Goal: Information Seeking & Learning: Learn about a topic

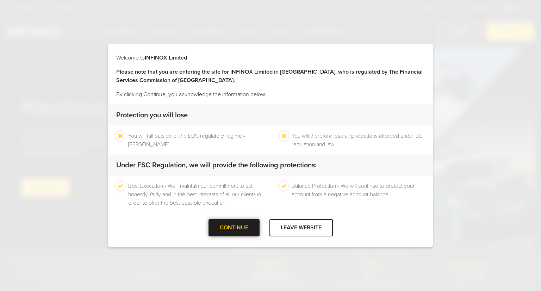
click at [234, 228] on div at bounding box center [234, 228] width 0 height 0
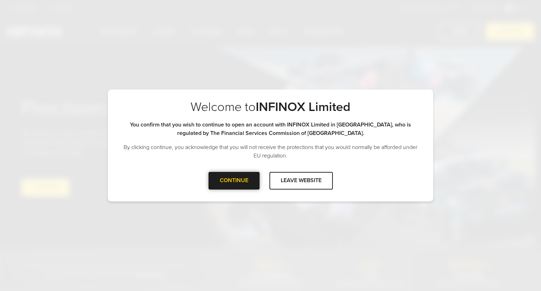
click at [234, 181] on div at bounding box center [234, 181] width 0 height 0
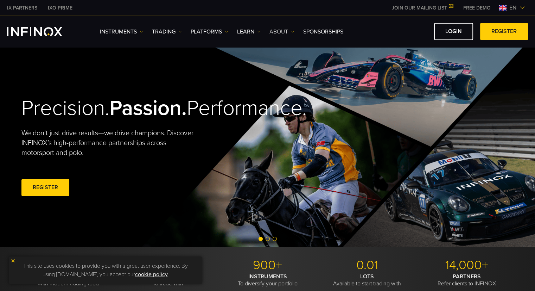
click at [282, 29] on link "ABOUT" at bounding box center [282, 31] width 25 height 8
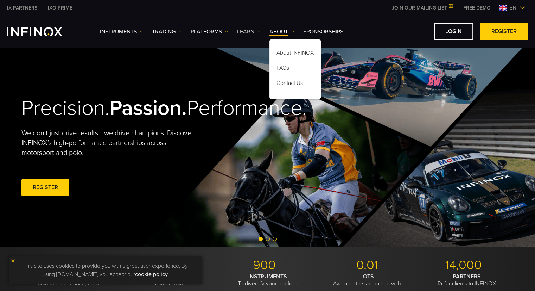
click at [245, 30] on link "Learn" at bounding box center [249, 31] width 24 height 8
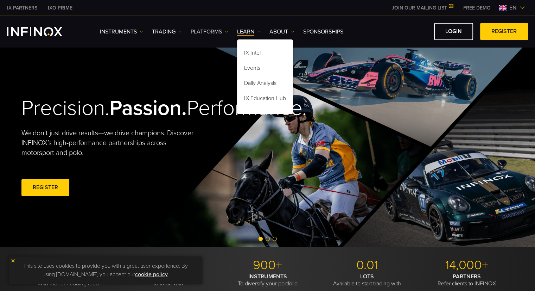
click at [223, 31] on link "PLATFORMS" at bounding box center [210, 31] width 38 height 8
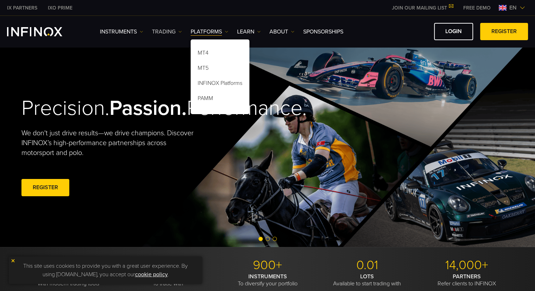
click at [175, 31] on link "TRADING" at bounding box center [167, 31] width 30 height 8
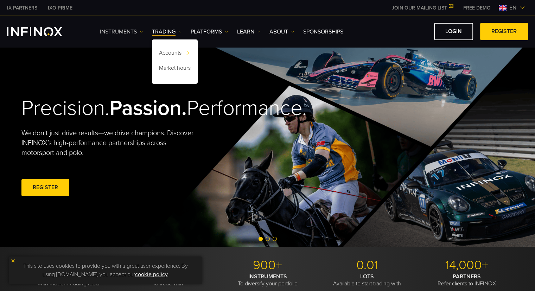
click at [126, 31] on link "Instruments" at bounding box center [121, 31] width 43 height 8
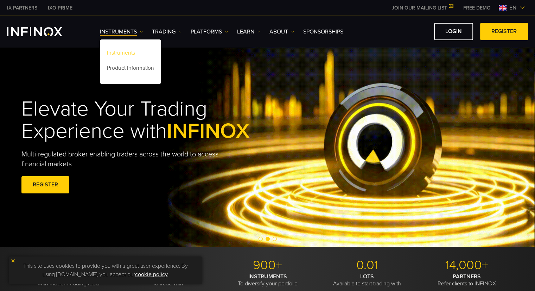
click at [126, 53] on link "Instruments" at bounding box center [130, 53] width 61 height 15
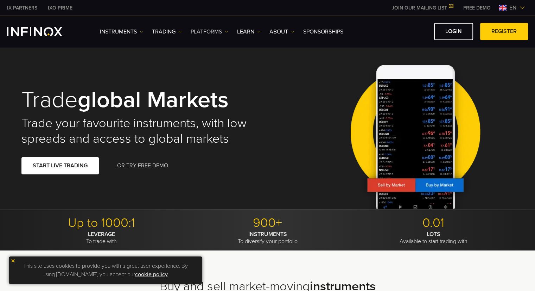
click at [207, 34] on link "PLATFORMS" at bounding box center [210, 31] width 38 height 8
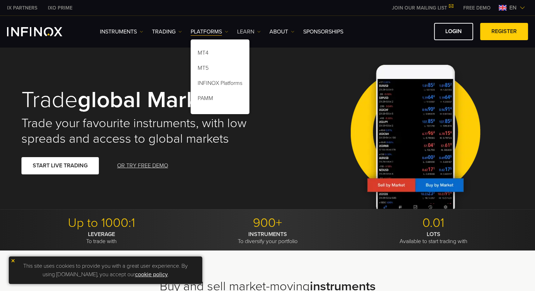
click at [260, 34] on link "Learn" at bounding box center [249, 31] width 24 height 8
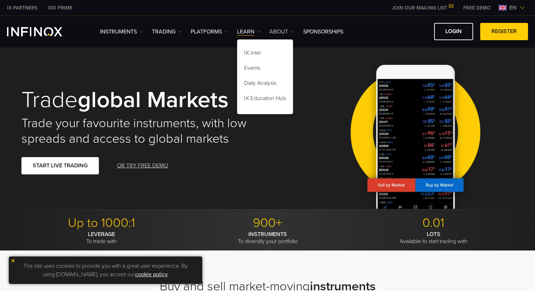
click at [281, 33] on link "ABOUT" at bounding box center [282, 31] width 25 height 8
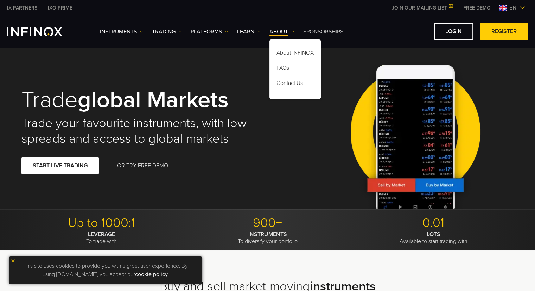
click at [328, 28] on link "SPONSORSHIPS" at bounding box center [323, 31] width 40 height 8
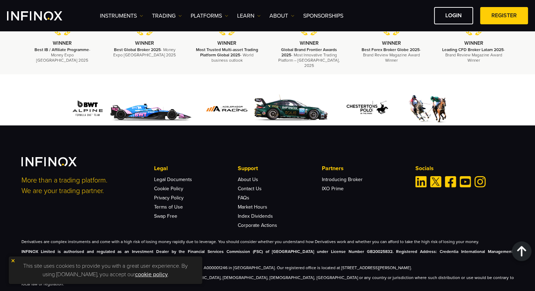
scroll to position [1237, 0]
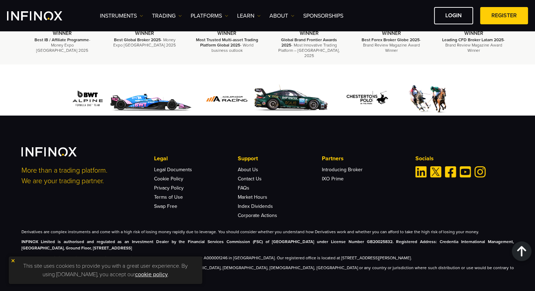
click at [10, 261] on div "This site uses cookies to provide you with a great user experience. By using in…" at bounding box center [106, 269] width 194 height 27
click at [12, 260] on img at bounding box center [13, 260] width 5 height 5
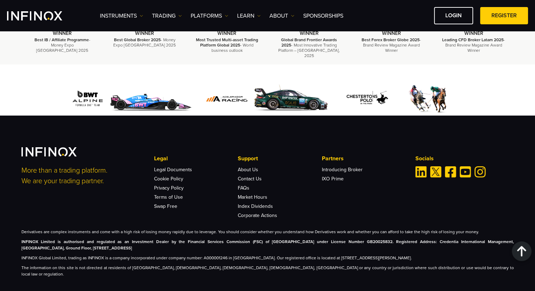
scroll to position [0, 0]
click at [162, 203] on link "Swap Free" at bounding box center [165, 206] width 23 height 6
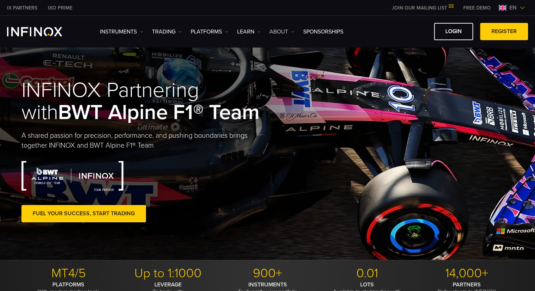
click at [278, 32] on link "ABOUT" at bounding box center [282, 31] width 25 height 8
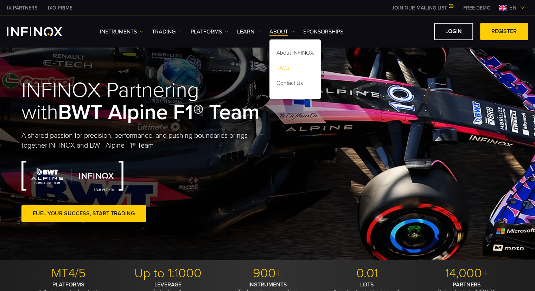
click at [282, 70] on link "FAQs" at bounding box center [295, 69] width 51 height 15
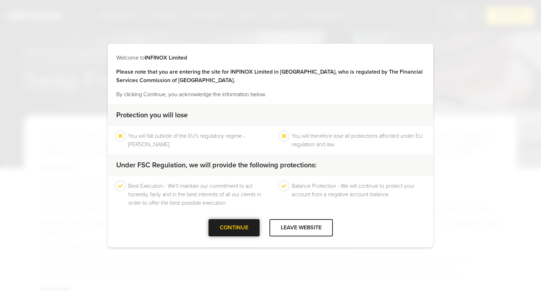
click at [240, 224] on div "CONTINUE" at bounding box center [233, 227] width 51 height 17
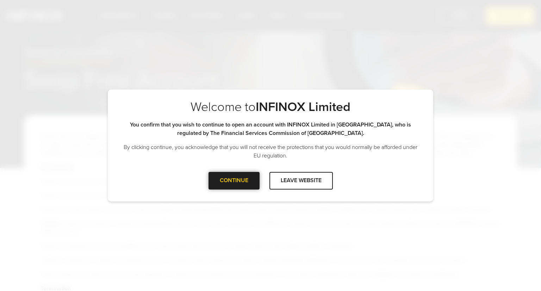
click at [234, 181] on div at bounding box center [234, 181] width 0 height 0
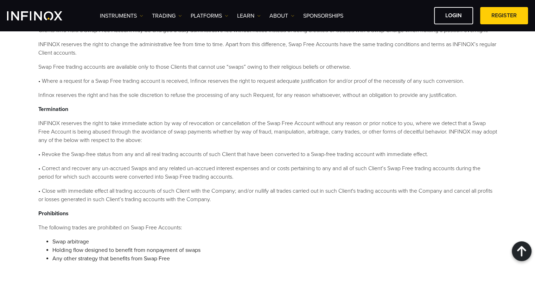
scroll to position [496, 0]
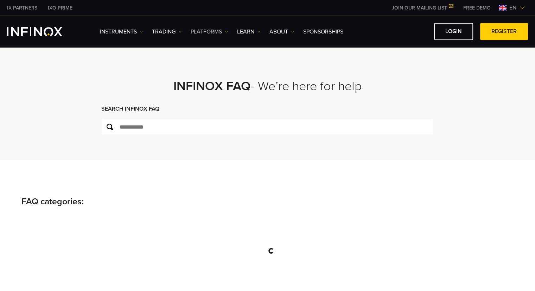
click at [213, 29] on link "PLATFORMS" at bounding box center [210, 31] width 38 height 8
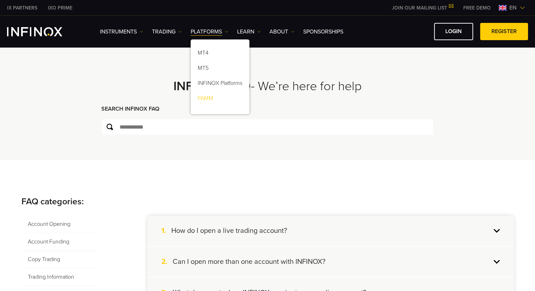
click at [211, 99] on link "PAMM" at bounding box center [220, 99] width 59 height 15
